Goal: Task Accomplishment & Management: Manage account settings

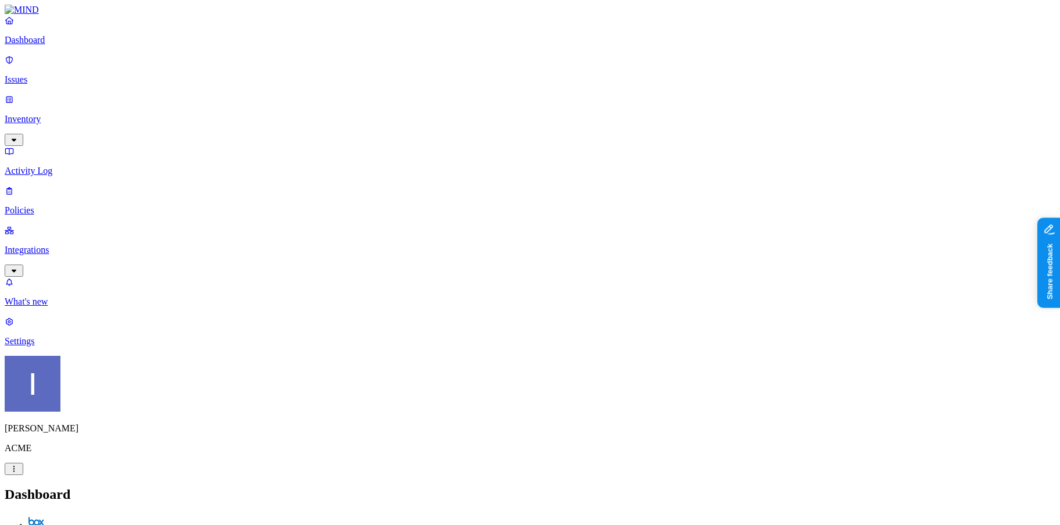
click at [94, 259] on nav "Dashboard Issues Inventory Activity Log Policies Integrations What's new 1 Sett…" at bounding box center [530, 180] width 1051 height 331
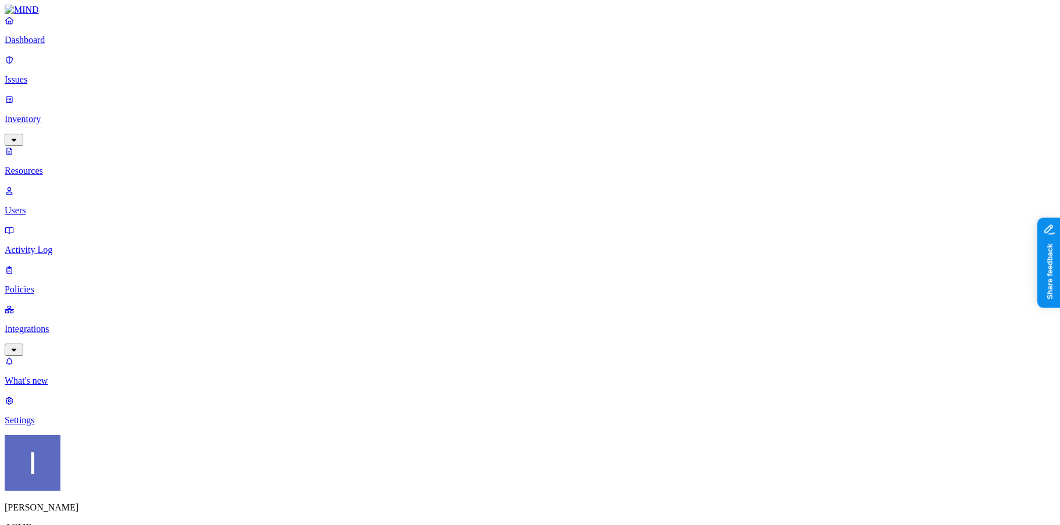
click at [651, 246] on span "Public" at bounding box center [651, 251] width 24 height 10
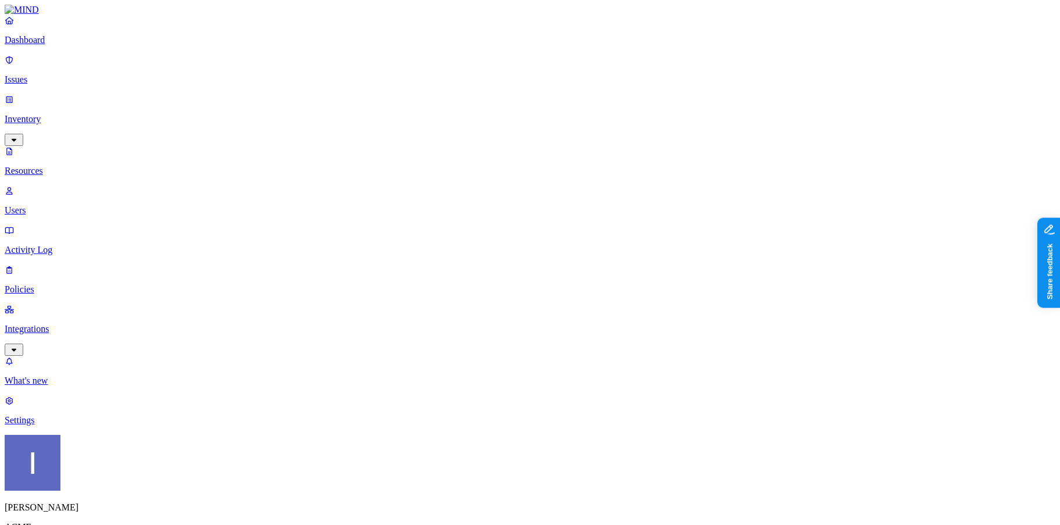
click at [56, 45] on p "Dashboard" at bounding box center [530, 40] width 1051 height 10
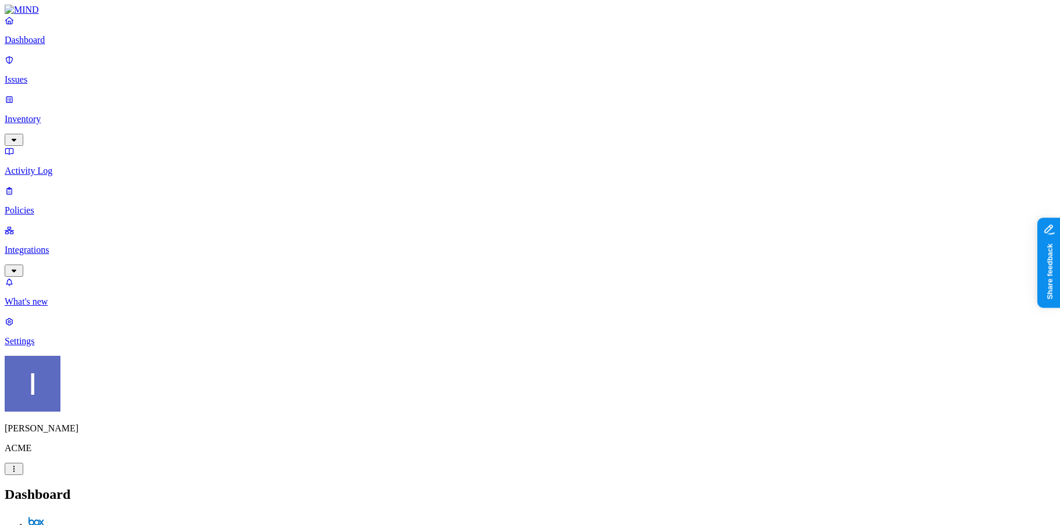
click at [55, 205] on p "Policies" at bounding box center [530, 210] width 1051 height 10
click at [38, 45] on link "Dashboard" at bounding box center [530, 30] width 1051 height 30
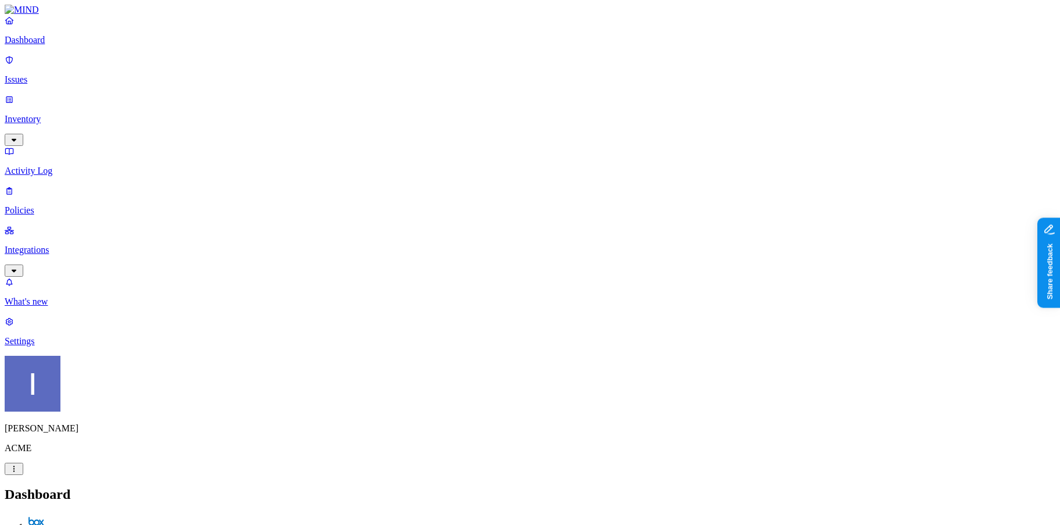
drag, startPoint x: 293, startPoint y: 244, endPoint x: 334, endPoint y: 244, distance: 40.7
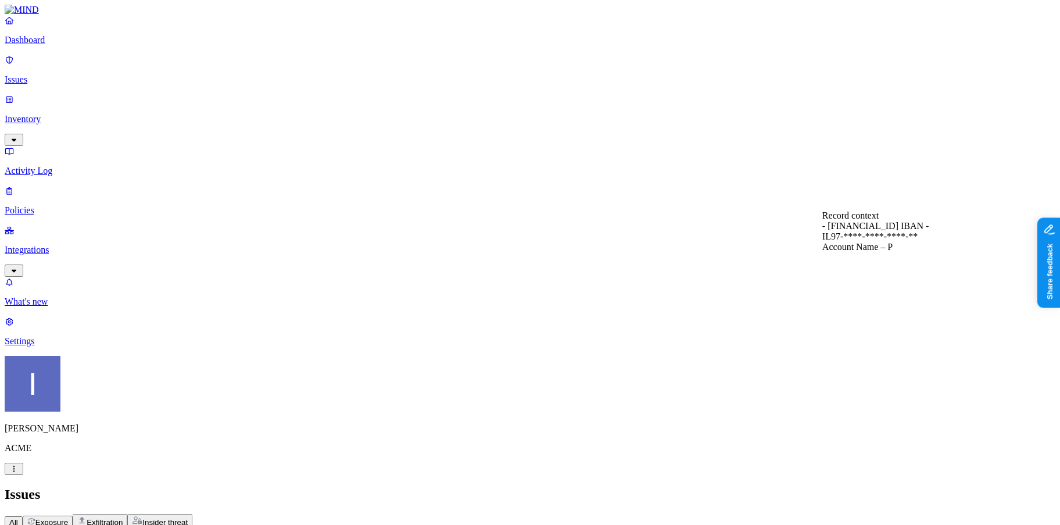
scroll to position [359, 0]
click at [188, 518] on span "Insider threat" at bounding box center [164, 522] width 45 height 9
click at [127, 514] on button "Exfiltration" at bounding box center [100, 521] width 55 height 15
click at [35, 517] on icon "button" at bounding box center [31, 521] width 8 height 8
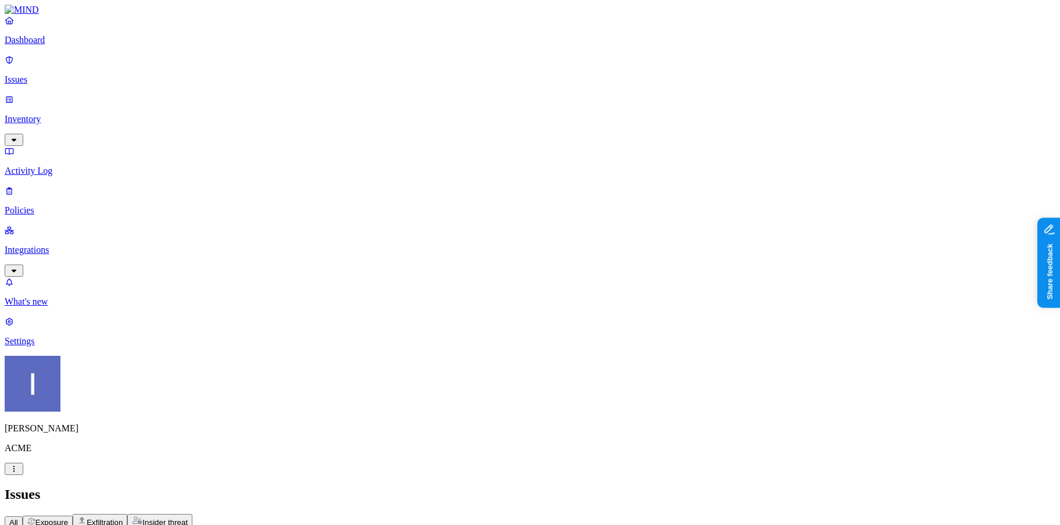
click at [123, 518] on span "Exfiltration" at bounding box center [105, 522] width 36 height 9
click at [44, 45] on p "Dashboard" at bounding box center [530, 40] width 1051 height 10
click at [22, 225] on link "Integrations" at bounding box center [530, 250] width 1051 height 50
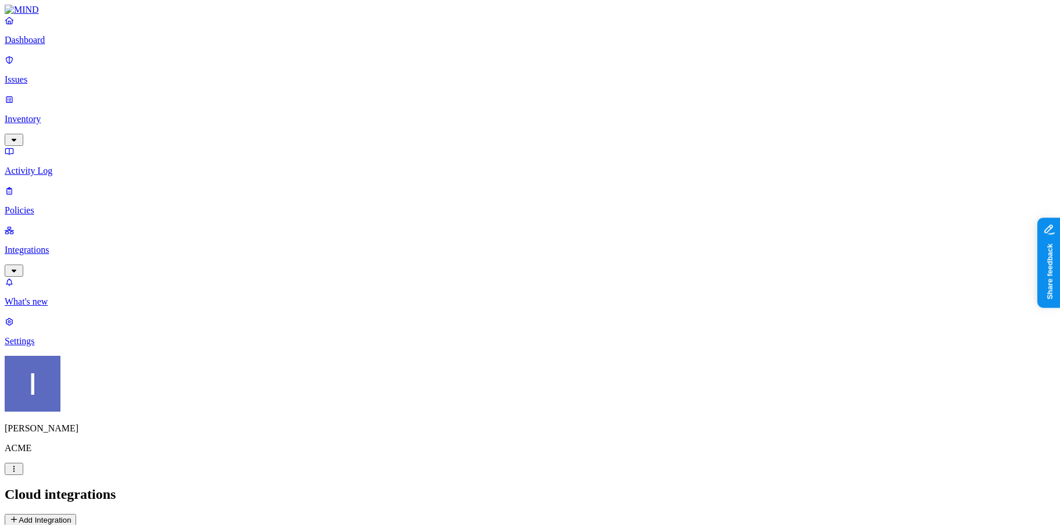
scroll to position [69, 0]
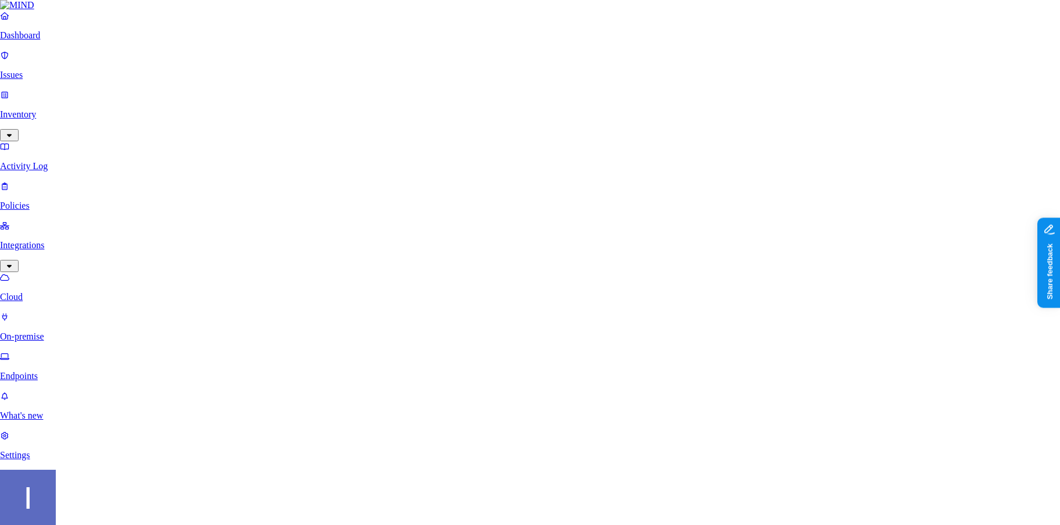
scroll to position [122, 0]
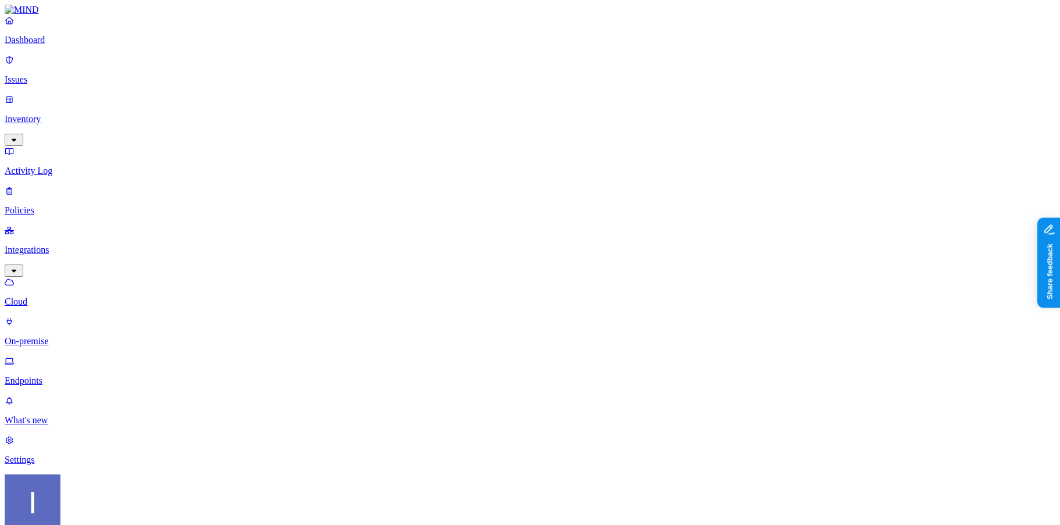
click at [37, 316] on link "On-premise" at bounding box center [530, 331] width 1051 height 30
click at [28, 277] on link "Cloud" at bounding box center [530, 292] width 1051 height 30
click at [37, 356] on link "Endpoints" at bounding box center [530, 371] width 1051 height 30
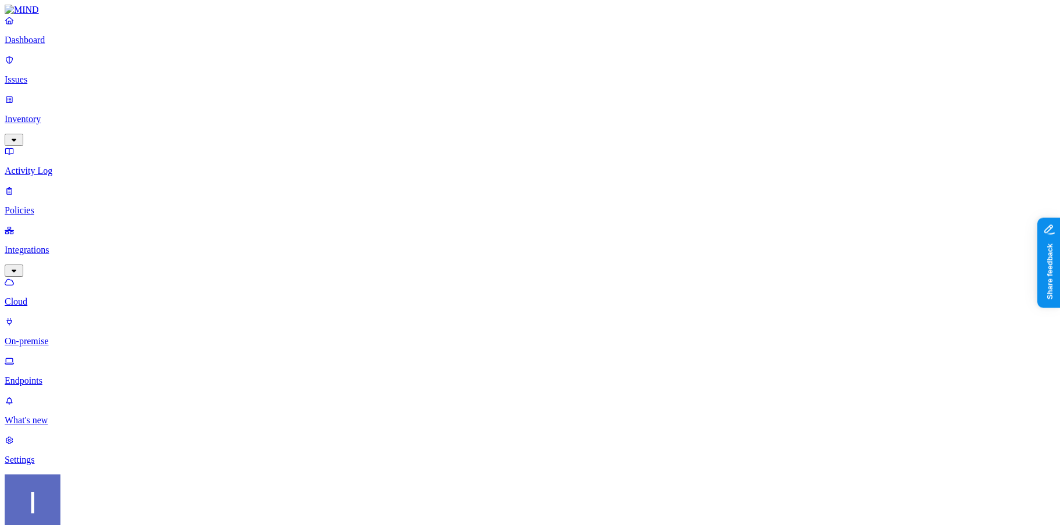
click at [43, 45] on p "Dashboard" at bounding box center [530, 40] width 1051 height 10
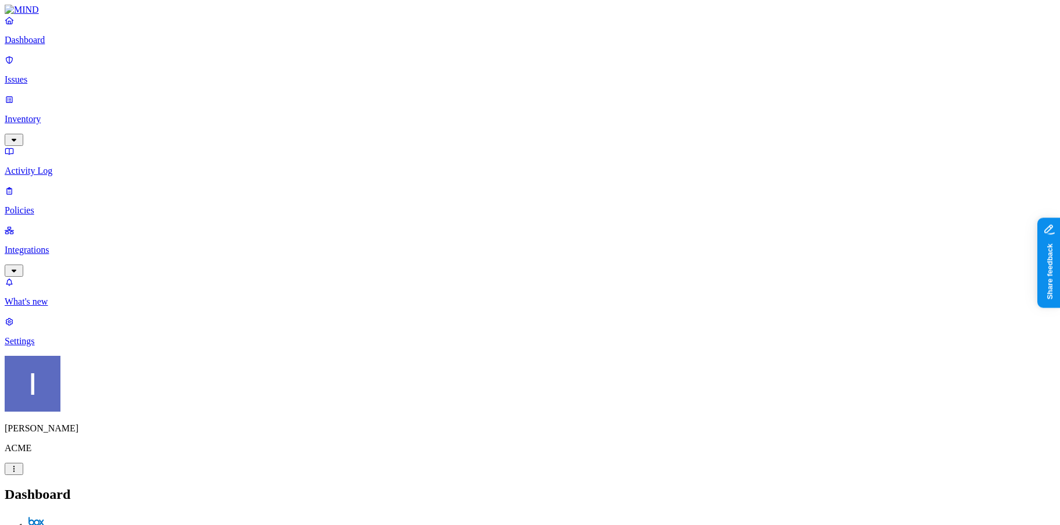
click at [87, 185] on link "Policies" at bounding box center [530, 200] width 1051 height 30
click at [1011, 487] on div "Policies Create Policy" at bounding box center [530, 507] width 1051 height 40
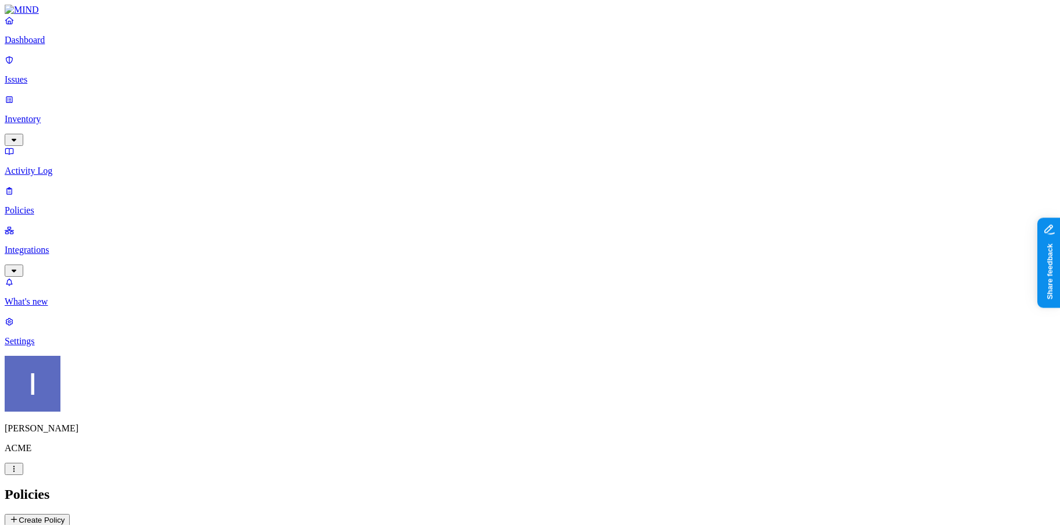
click at [70, 514] on button "Create Policy" at bounding box center [37, 520] width 65 height 12
click at [498, 305] on label "Web Domain" at bounding box center [482, 305] width 30 height 20
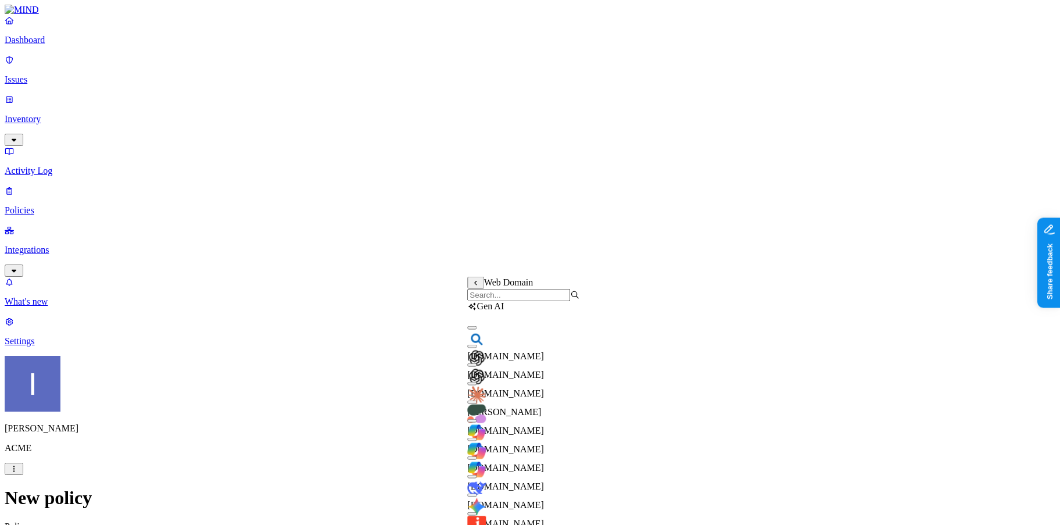
click at [512, 301] on input "search" at bounding box center [518, 295] width 103 height 12
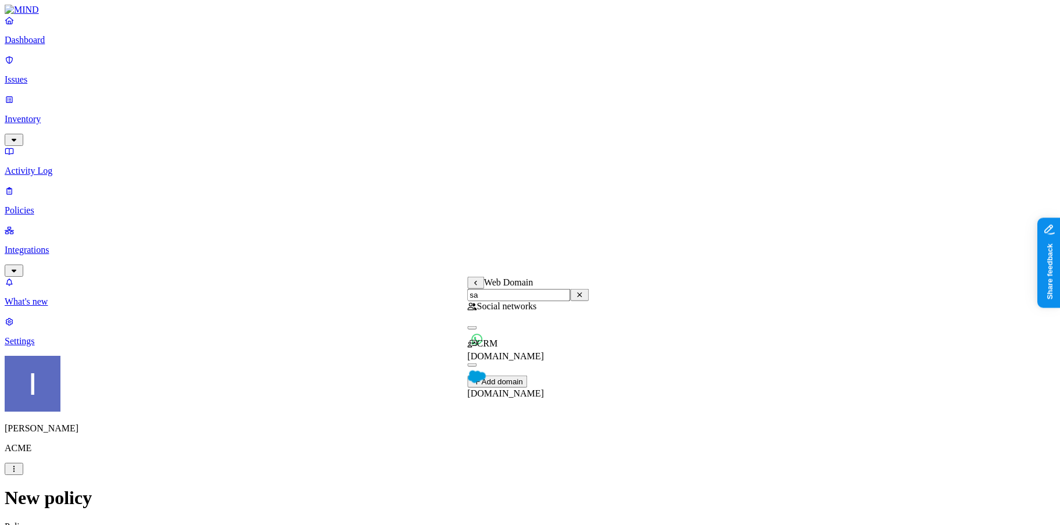
type input "sa"
click at [517, 374] on div "[DOMAIN_NAME]" at bounding box center [528, 382] width 122 height 31
click at [485, 359] on label "Web Domain" at bounding box center [482, 354] width 30 height 20
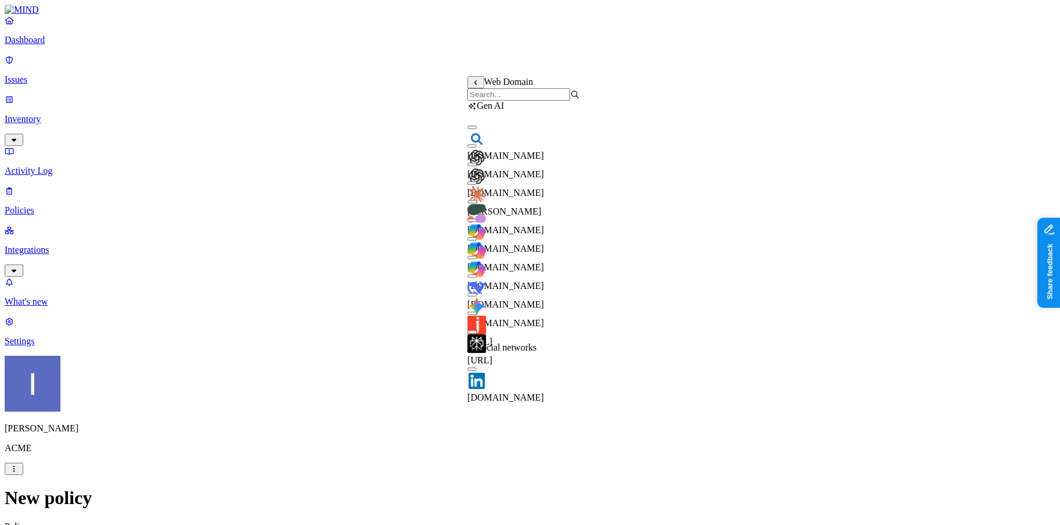
click at [532, 97] on input "search" at bounding box center [518, 94] width 103 height 12
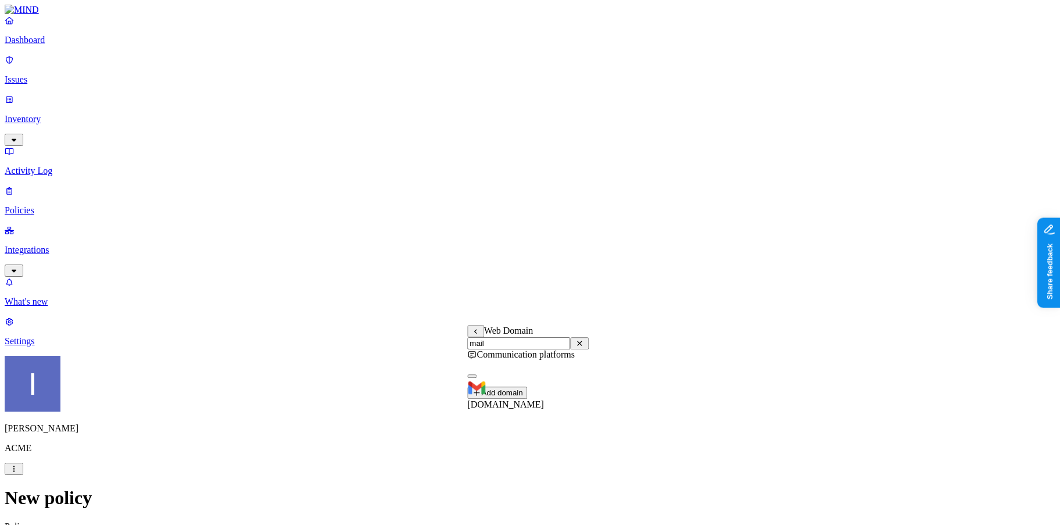
click at [534, 399] on span "[DOMAIN_NAME]" at bounding box center [505, 404] width 77 height 10
click at [546, 349] on div "Web Domain mail Clear" at bounding box center [528, 337] width 122 height 24
click at [549, 345] on input "mail" at bounding box center [518, 343] width 103 height 12
type input "what"
click at [533, 399] on span "[DOMAIN_NAME]" at bounding box center [505, 404] width 77 height 10
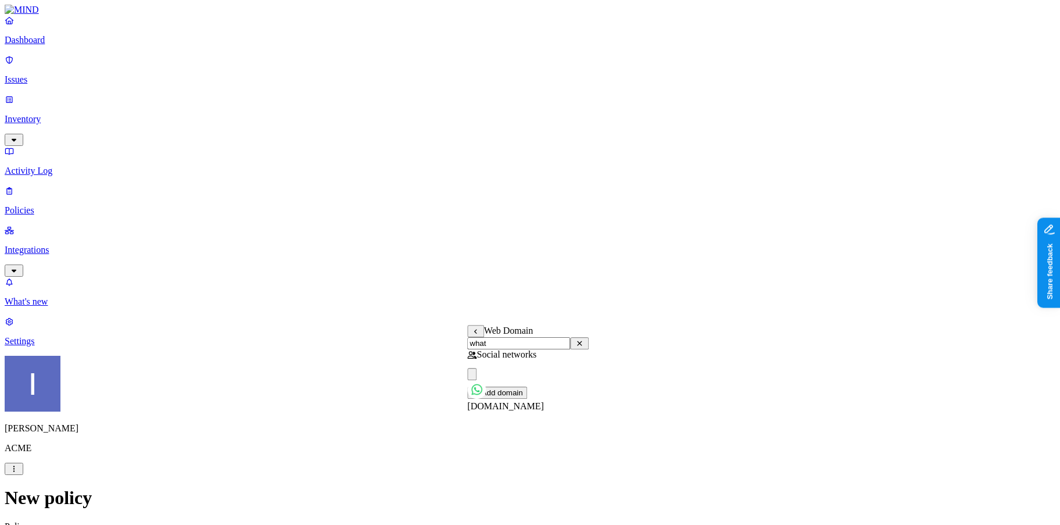
click at [664, 353] on label "AND" at bounding box center [654, 349] width 20 height 10
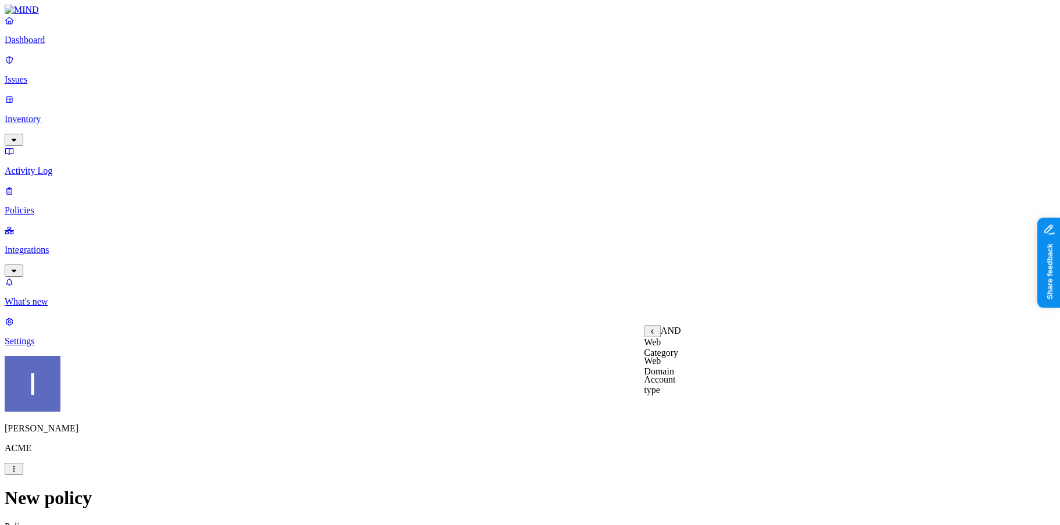
click at [674, 389] on label "Account type" at bounding box center [659, 384] width 31 height 20
click at [685, 347] on label "Unmanaged" at bounding box center [666, 342] width 45 height 10
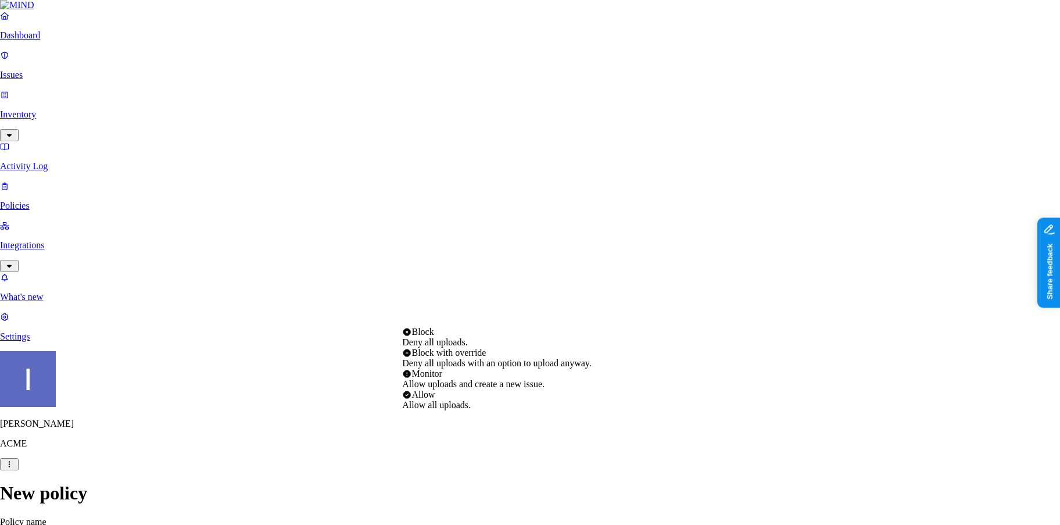
scroll to position [476, 0]
select select "2"
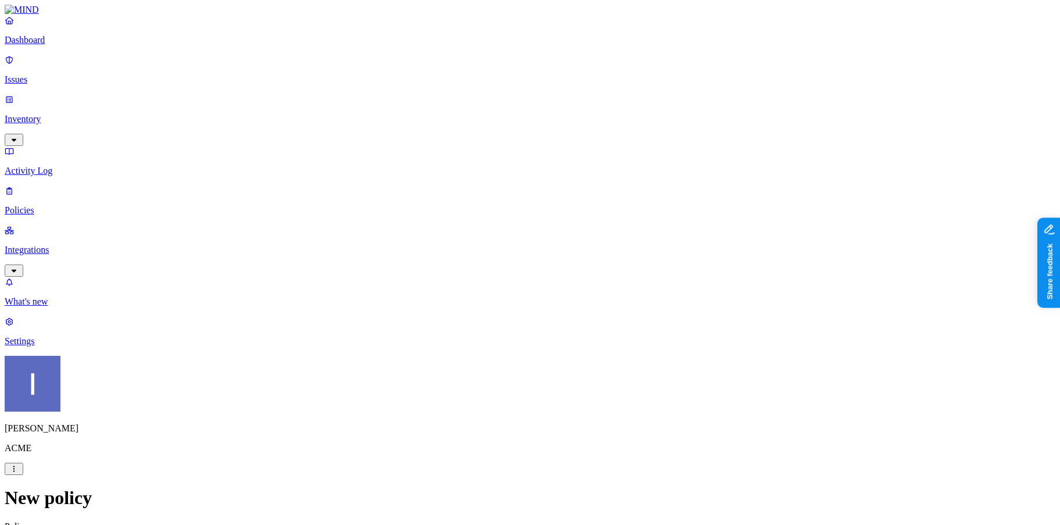
click at [464, 163] on label "Data type" at bounding box center [455, 162] width 17 height 20
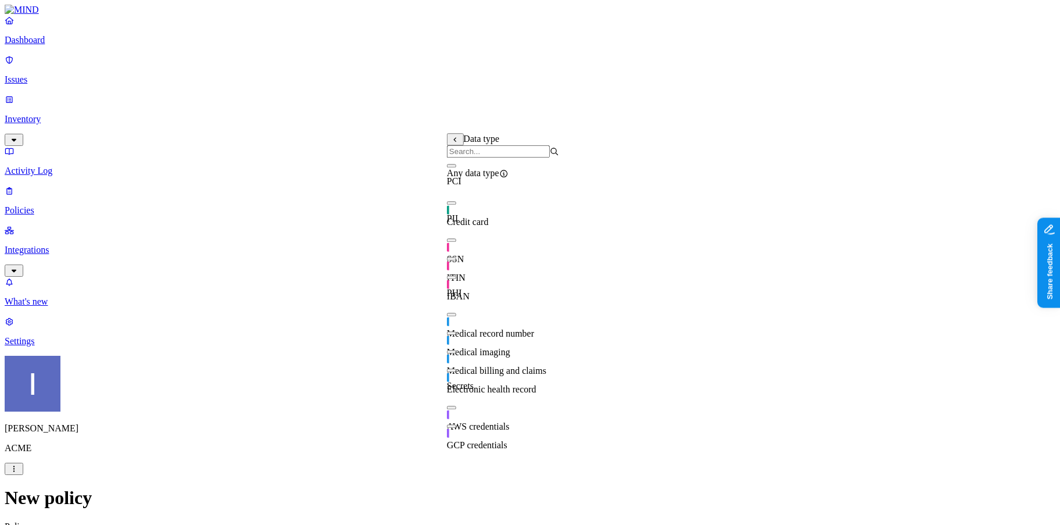
click at [499, 253] on div "SSN" at bounding box center [503, 248] width 112 height 33
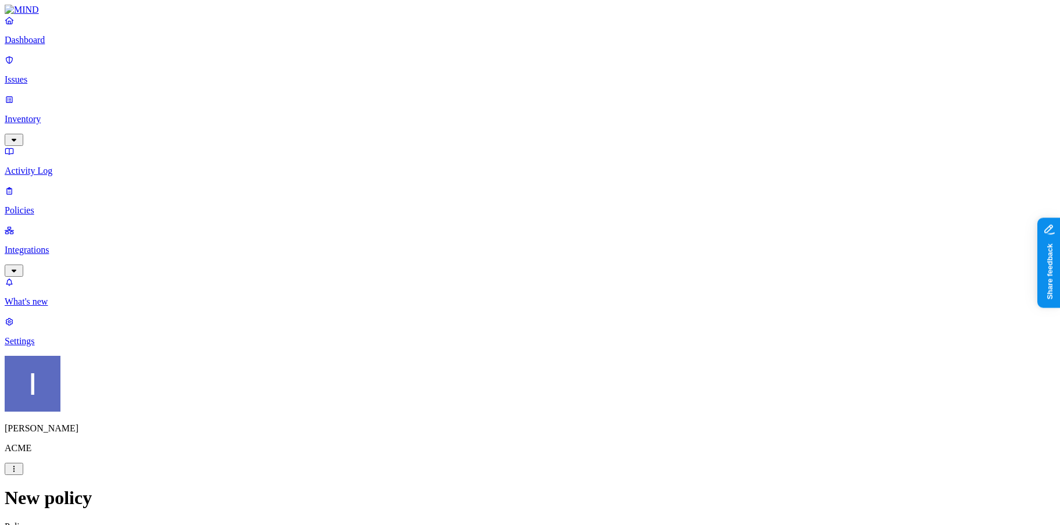
click at [535, 162] on label "AND" at bounding box center [524, 157] width 20 height 10
click at [533, 192] on label "File type" at bounding box center [530, 188] width 33 height 10
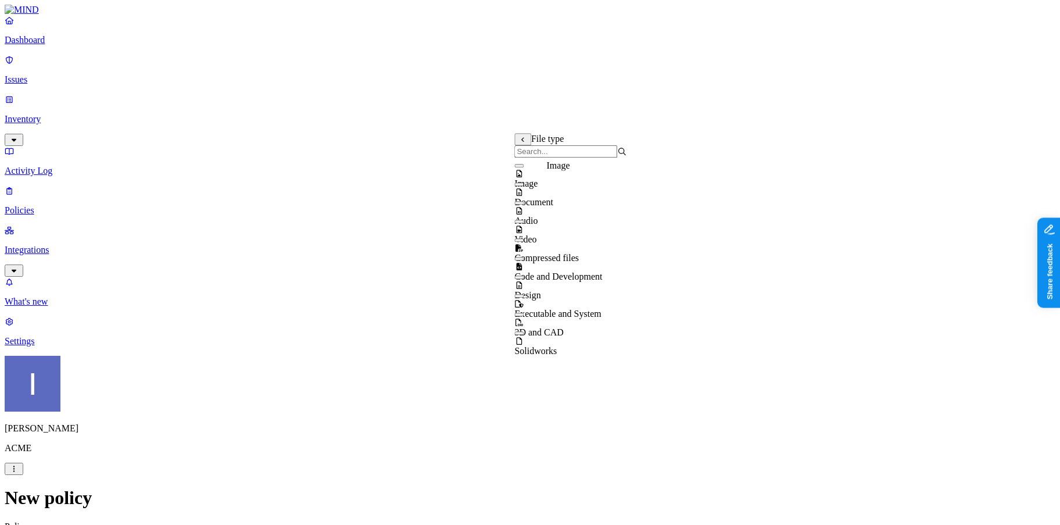
click at [538, 184] on span "Image" at bounding box center [525, 183] width 23 height 10
click at [561, 194] on div "Document" at bounding box center [570, 197] width 112 height 21
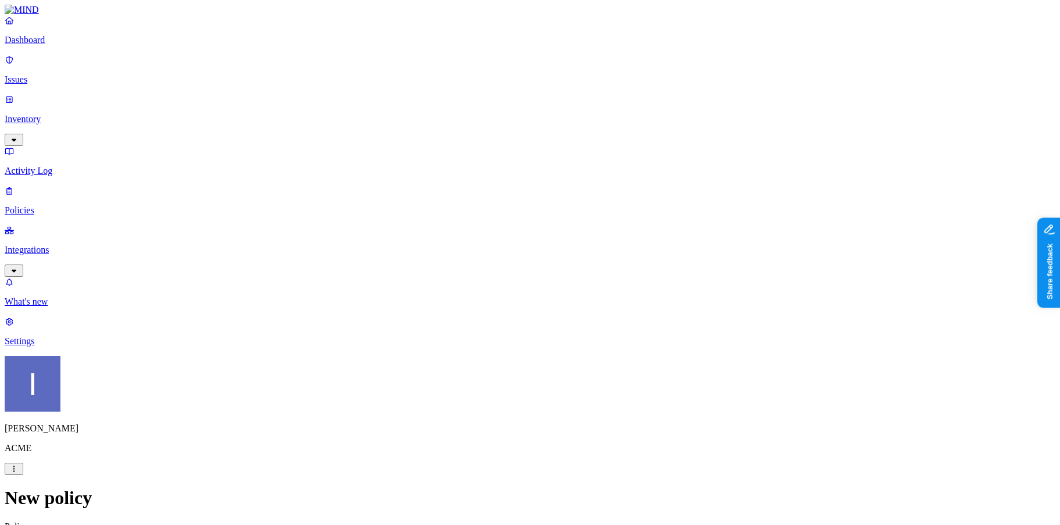
scroll to position [496, 0]
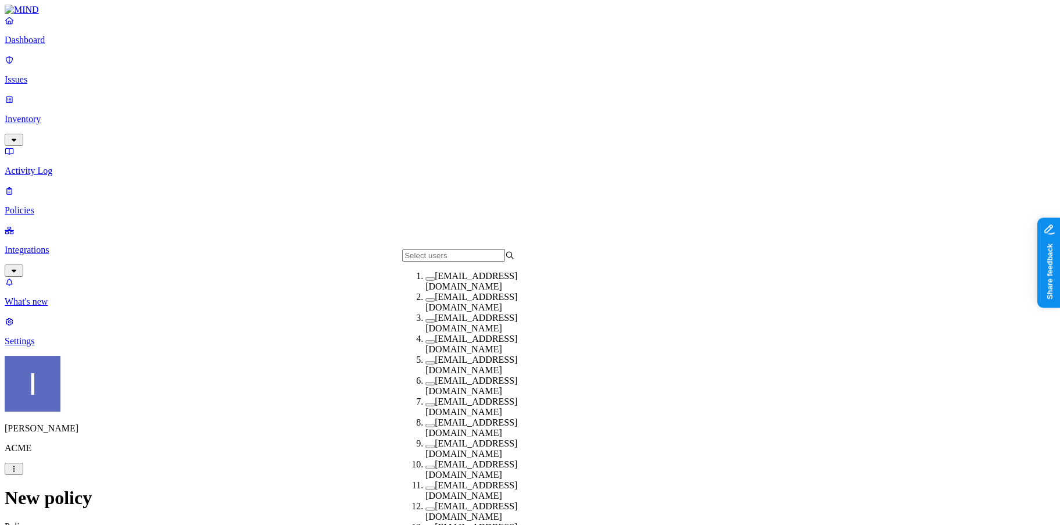
scroll to position [95, 0]
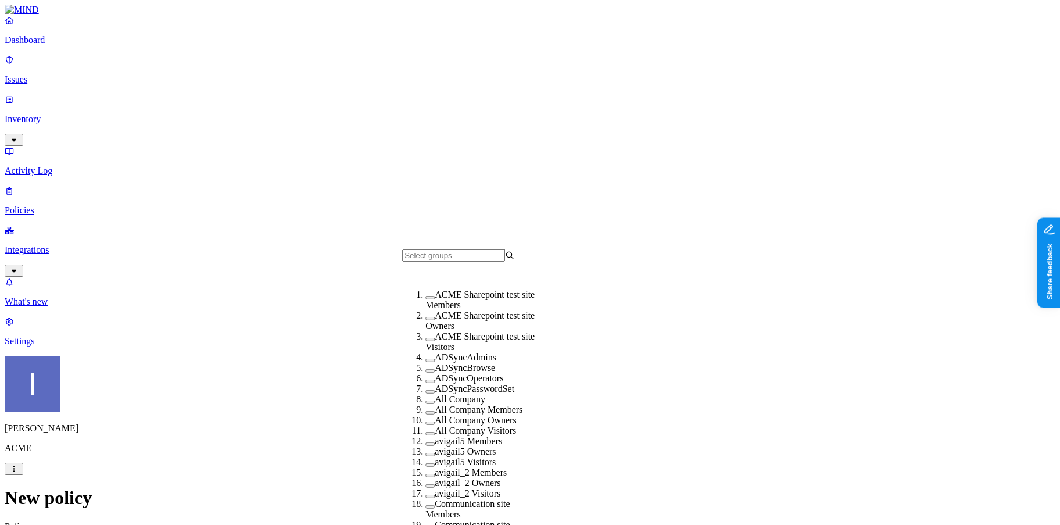
scroll to position [0, 0]
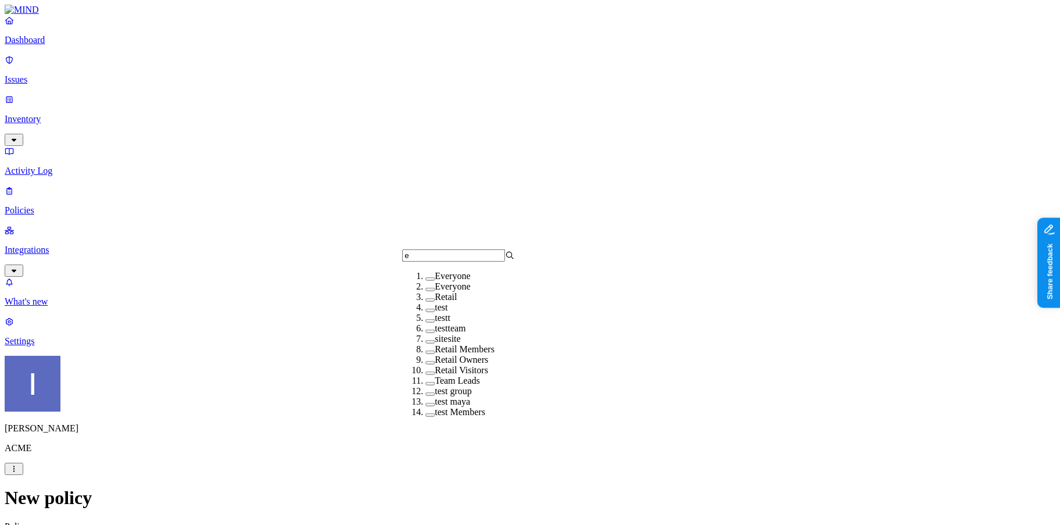
type input "e"
click at [485, 302] on div "Retail" at bounding box center [482, 297] width 112 height 10
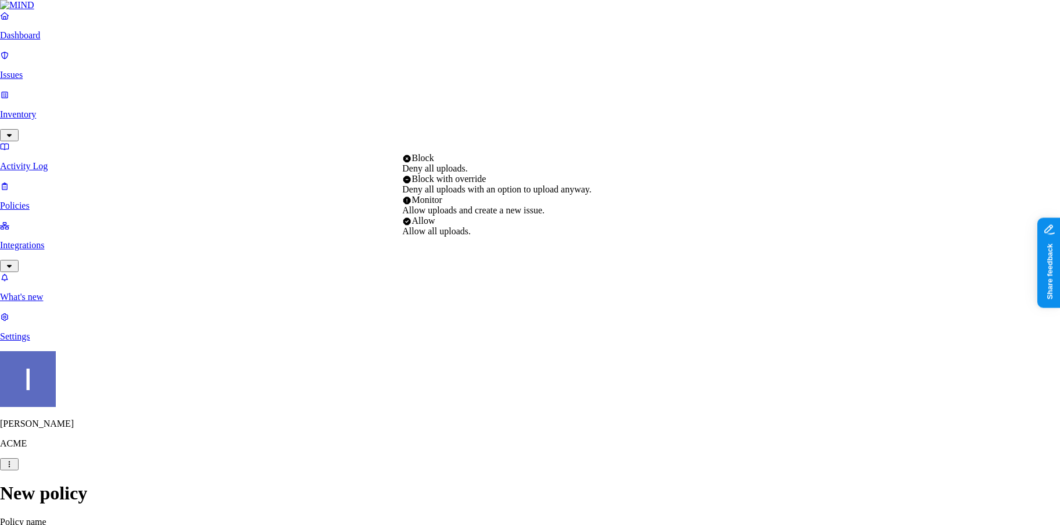
select select "3"
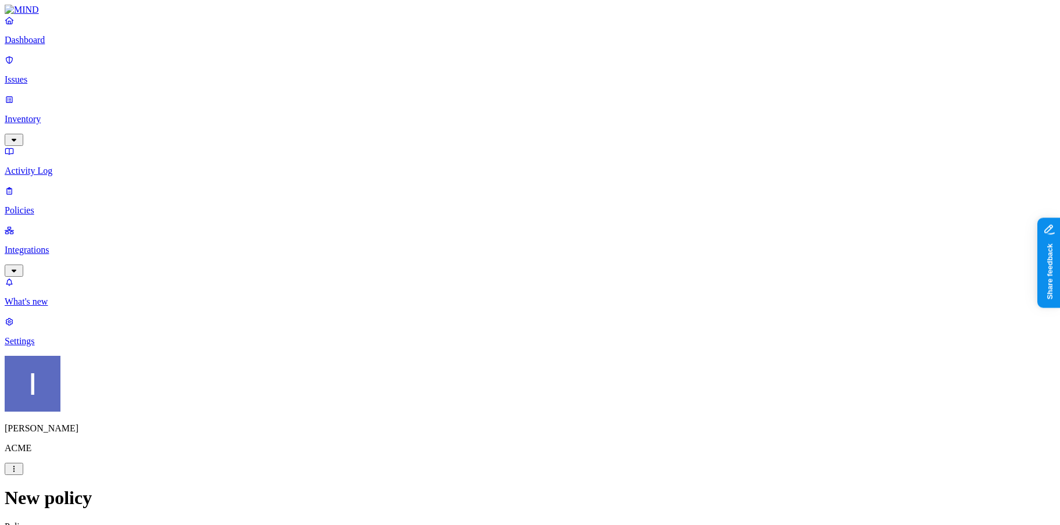
click at [56, 45] on link "Dashboard" at bounding box center [530, 30] width 1051 height 30
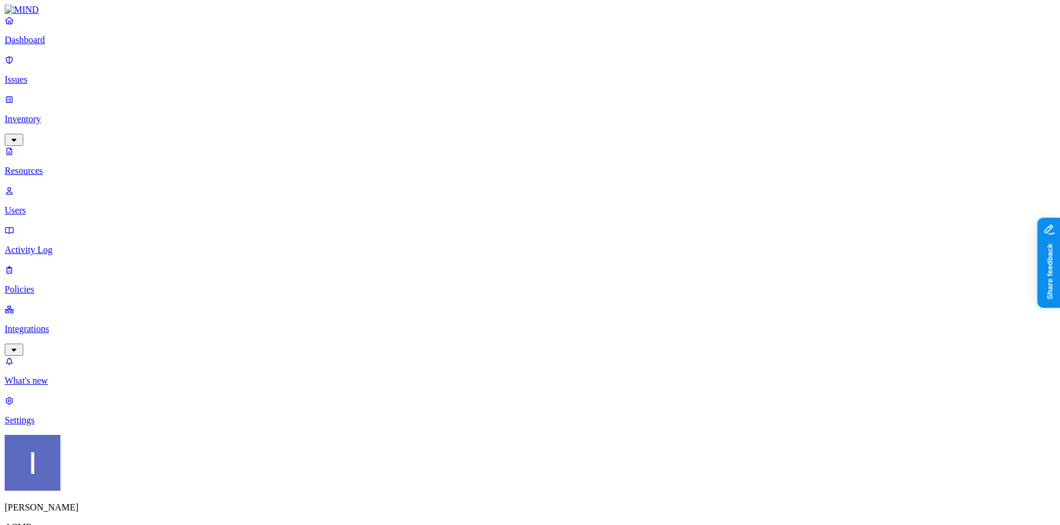
click at [74, 45] on p "Dashboard" at bounding box center [530, 40] width 1051 height 10
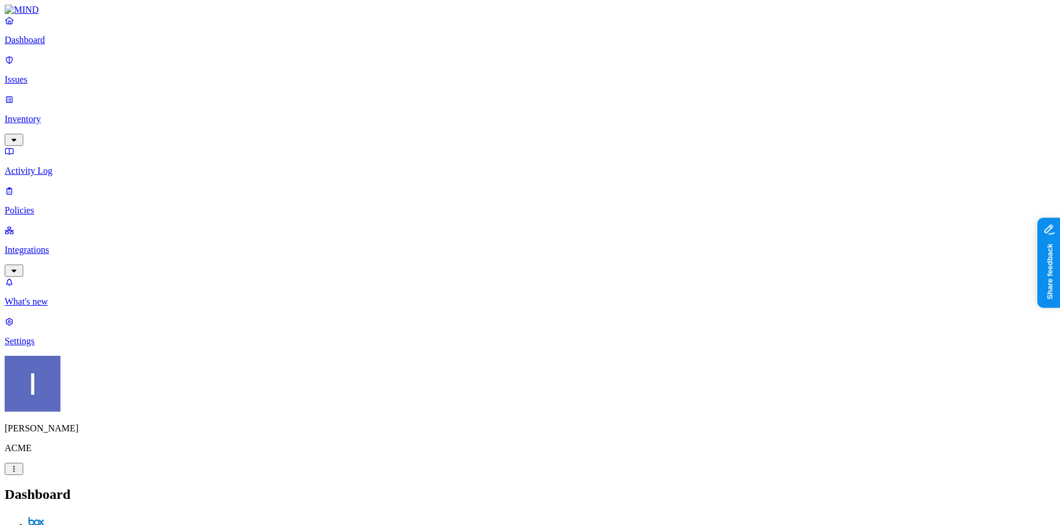
click at [45, 245] on p "Integrations" at bounding box center [530, 250] width 1051 height 10
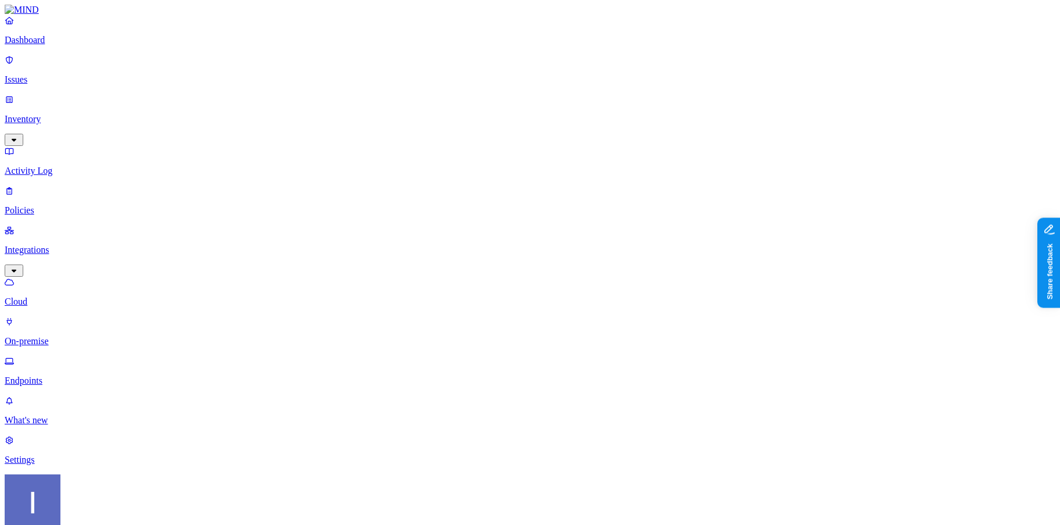
click at [81, 45] on p "Dashboard" at bounding box center [530, 40] width 1051 height 10
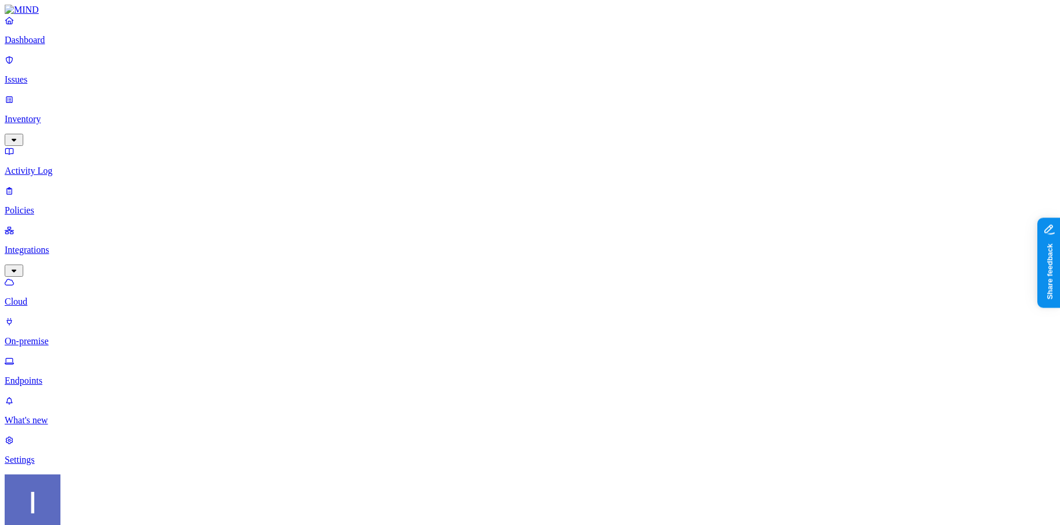
click at [52, 114] on p "Inventory" at bounding box center [530, 119] width 1051 height 10
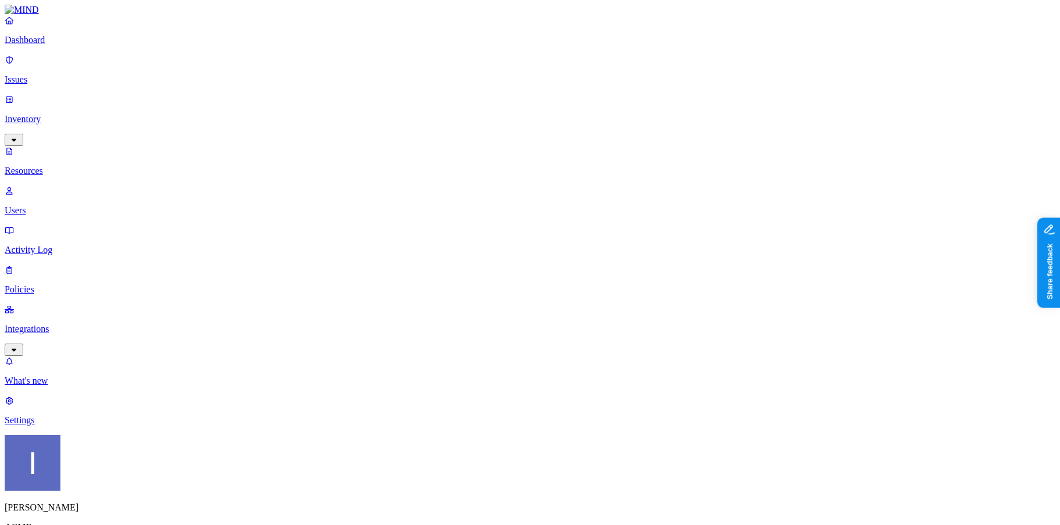
click at [62, 185] on link "Users" at bounding box center [530, 200] width 1051 height 30
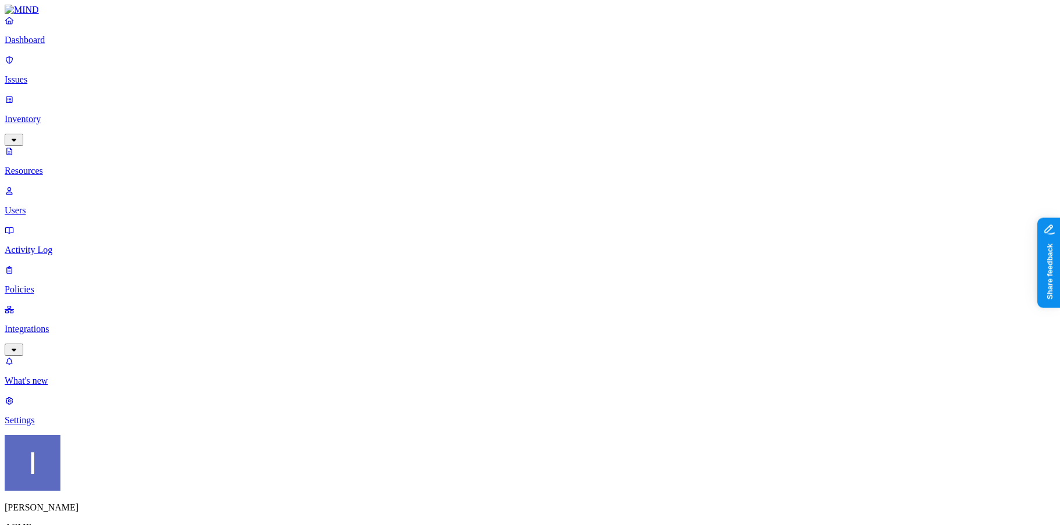
click at [539, 83] on span "Flagged users" at bounding box center [547, 89] width 30 height 20
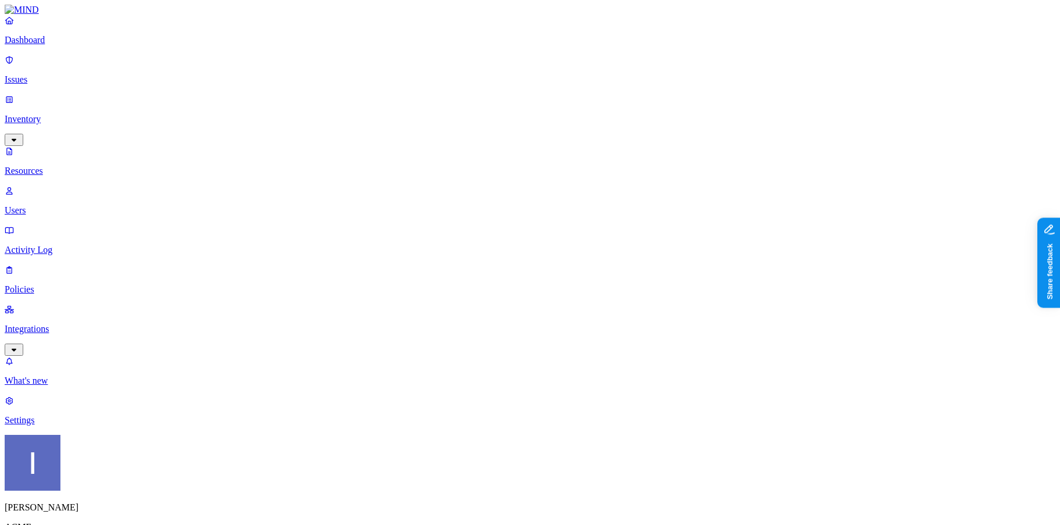
drag, startPoint x: 865, startPoint y: 214, endPoint x: 981, endPoint y: 214, distance: 115.7
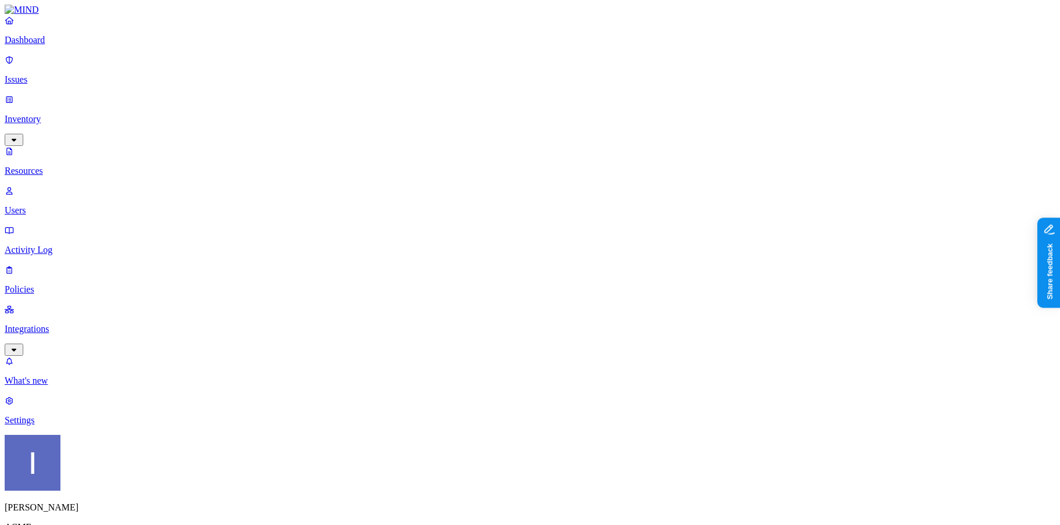
drag, startPoint x: 1027, startPoint y: 375, endPoint x: 989, endPoint y: 360, distance: 41.2
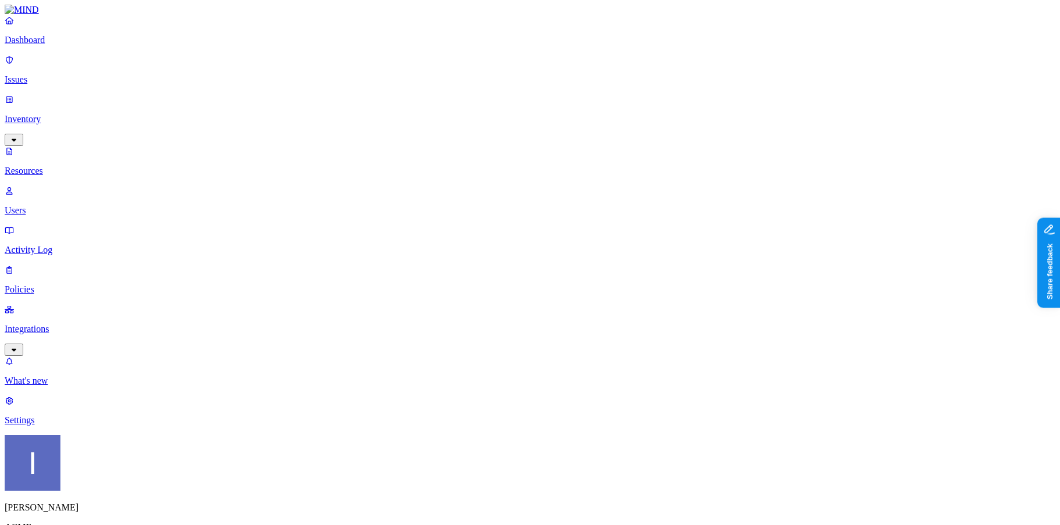
scroll to position [77, 0]
